Goal: Task Accomplishment & Management: Manage account settings

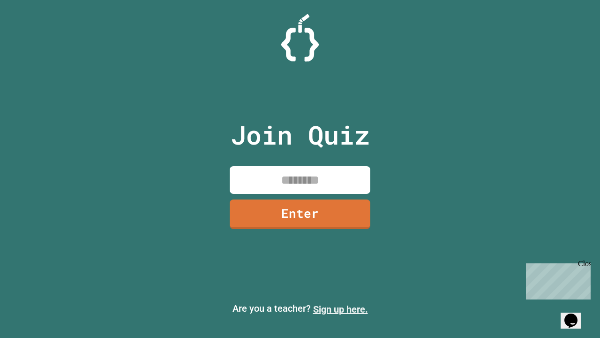
click at [340, 309] on link "Sign up here." at bounding box center [340, 308] width 55 height 11
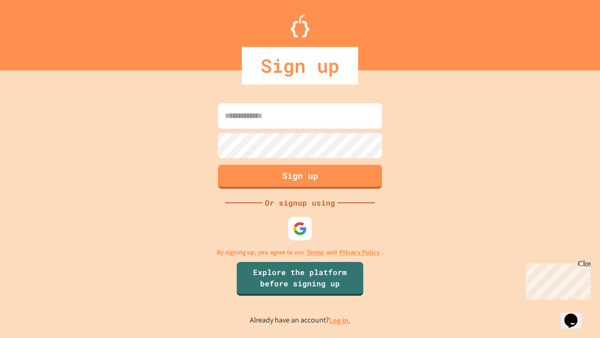
click at [340, 320] on link "Log in." at bounding box center [340, 320] width 22 height 10
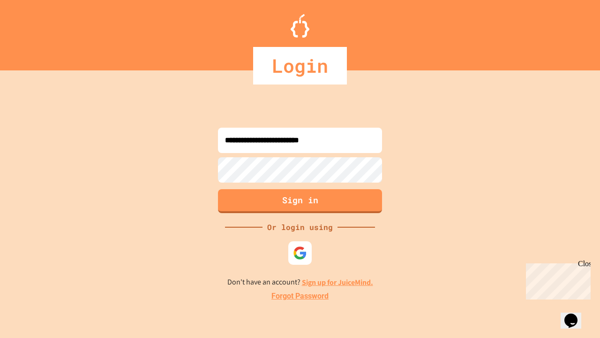
type input "**********"
